Goal: Use online tool/utility: Utilize a website feature to perform a specific function

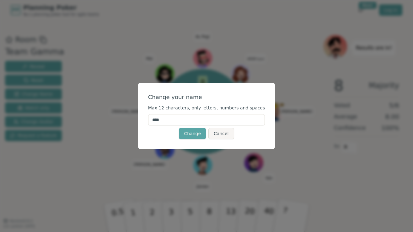
click at [202, 122] on input "****" at bounding box center [206, 119] width 117 height 11
type input "***"
click at [196, 137] on button "Change" at bounding box center [192, 133] width 27 height 11
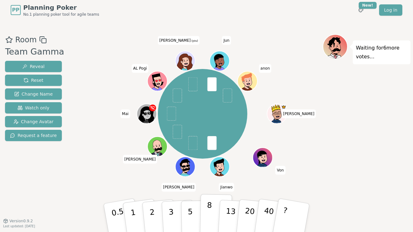
click at [202, 212] on button "8" at bounding box center [216, 218] width 32 height 48
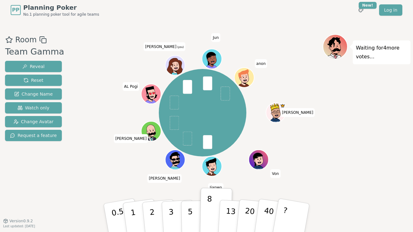
click at [178, 64] on icon at bounding box center [175, 64] width 15 height 2
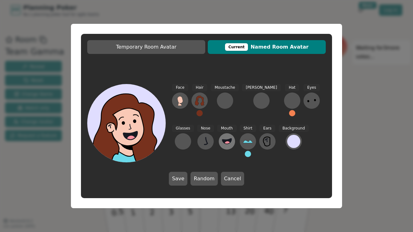
click at [222, 138] on icon at bounding box center [227, 141] width 10 height 10
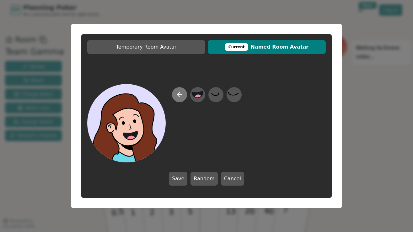
click at [182, 95] on icon at bounding box center [180, 95] width 8 height 8
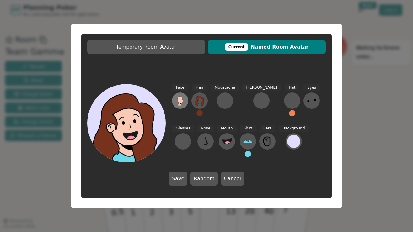
click at [187, 101] on button at bounding box center [180, 101] width 16 height 16
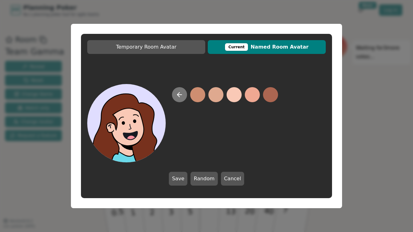
click at [181, 98] on button at bounding box center [179, 94] width 15 height 15
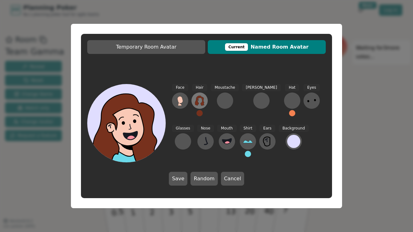
click at [206, 103] on button at bounding box center [199, 101] width 16 height 16
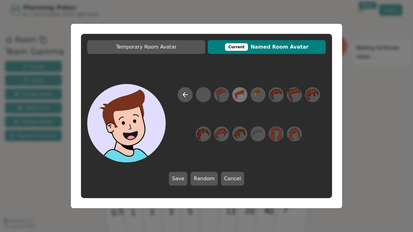
click at [237, 99] on icon at bounding box center [239, 95] width 12 height 14
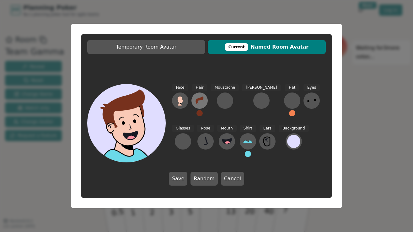
click at [194, 98] on button at bounding box center [199, 101] width 16 height 16
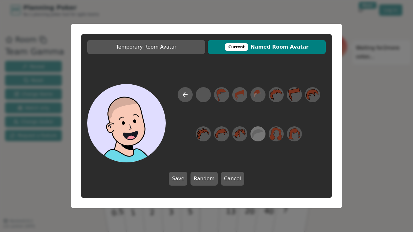
click at [258, 132] on icon at bounding box center [258, 133] width 12 height 9
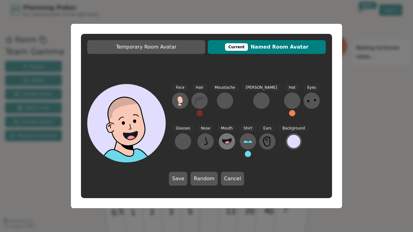
click at [222, 141] on icon at bounding box center [226, 140] width 9 height 5
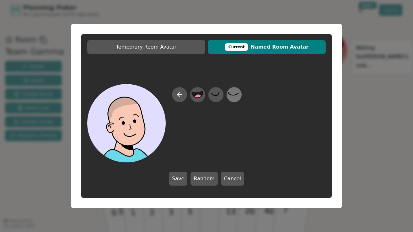
click at [239, 96] on icon at bounding box center [234, 95] width 12 height 14
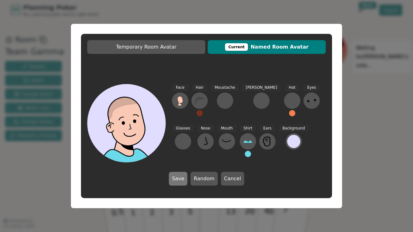
click at [175, 182] on button "Save" at bounding box center [178, 179] width 19 height 14
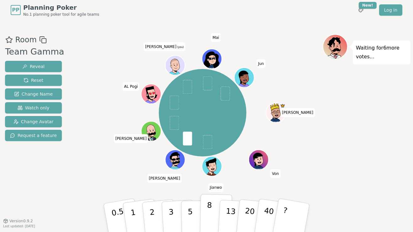
click at [207, 212] on p "8" at bounding box center [208, 218] width 5 height 34
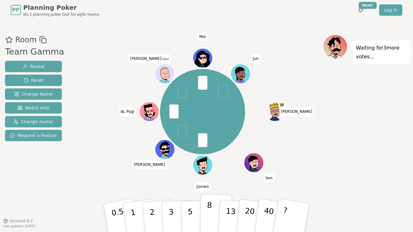
click at [205, 215] on button "8" at bounding box center [216, 218] width 32 height 48
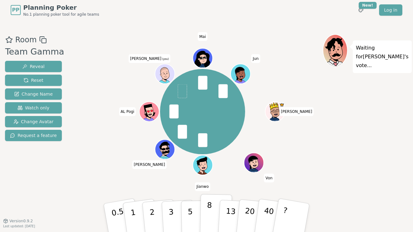
click at [207, 220] on p "8" at bounding box center [208, 218] width 5 height 34
click at [211, 219] on button "8" at bounding box center [216, 218] width 32 height 48
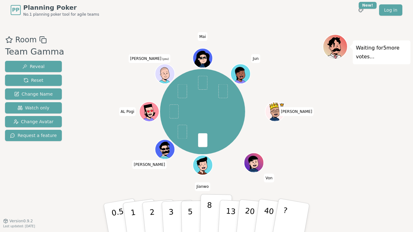
click at [208, 214] on p "8" at bounding box center [208, 218] width 5 height 34
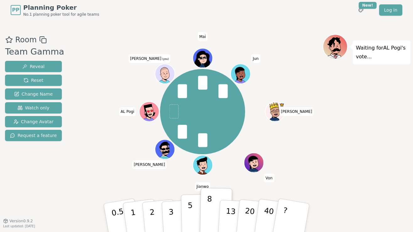
click at [190, 218] on p "5" at bounding box center [190, 218] width 5 height 34
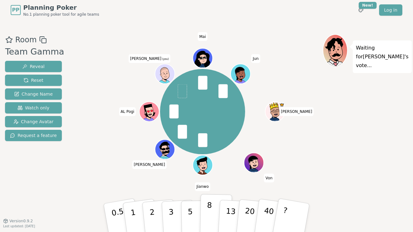
click at [206, 221] on button "8" at bounding box center [216, 218] width 32 height 48
